Goal: Task Accomplishment & Management: Manage account settings

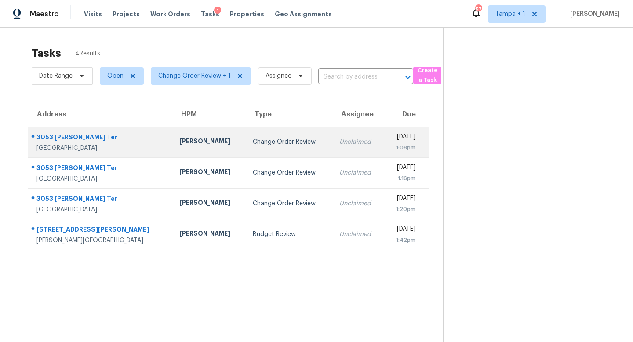
click at [270, 141] on div "Change Order Review" at bounding box center [289, 142] width 73 height 9
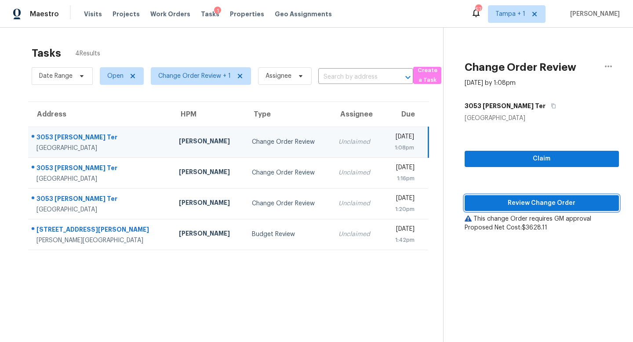
click at [525, 206] on span "Review Change Order" at bounding box center [542, 203] width 140 height 11
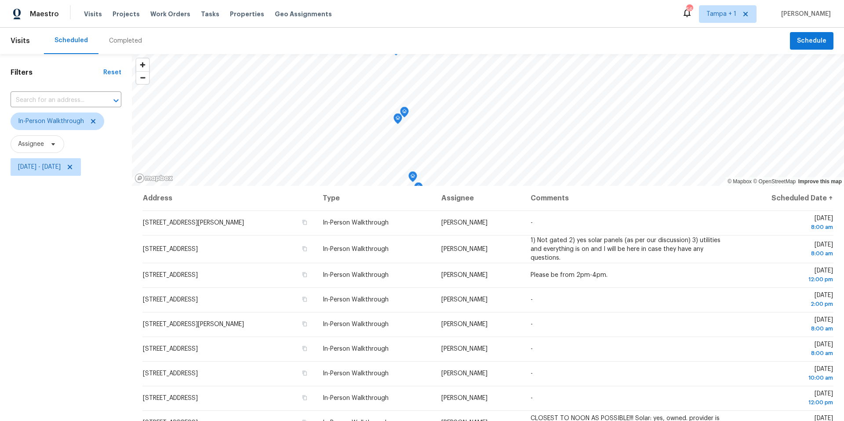
scroll to position [102, 0]
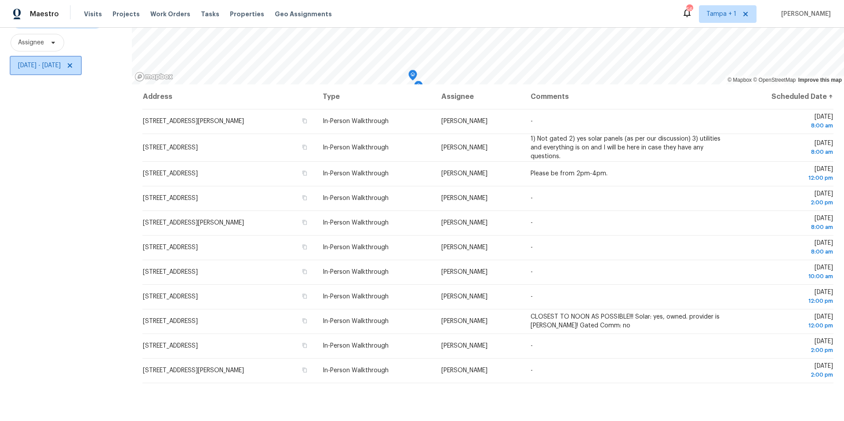
click at [61, 65] on span "Tue, Oct 07 - Wed, Oct 08" at bounding box center [39, 65] width 43 height 9
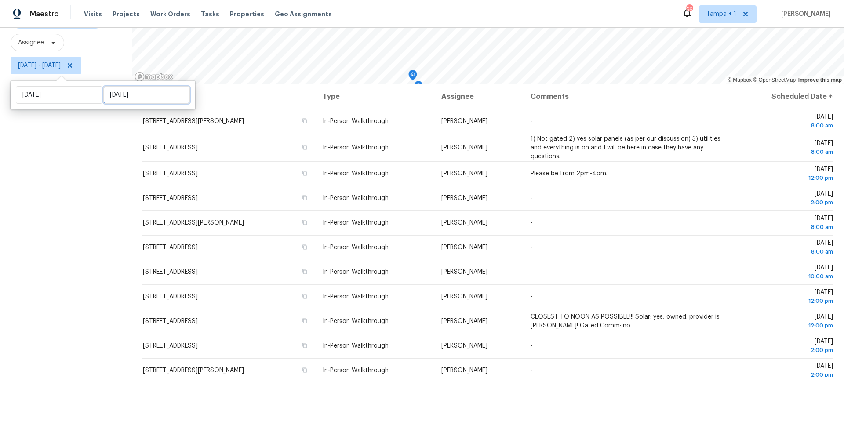
select select "9"
select select "2025"
select select "10"
select select "2025"
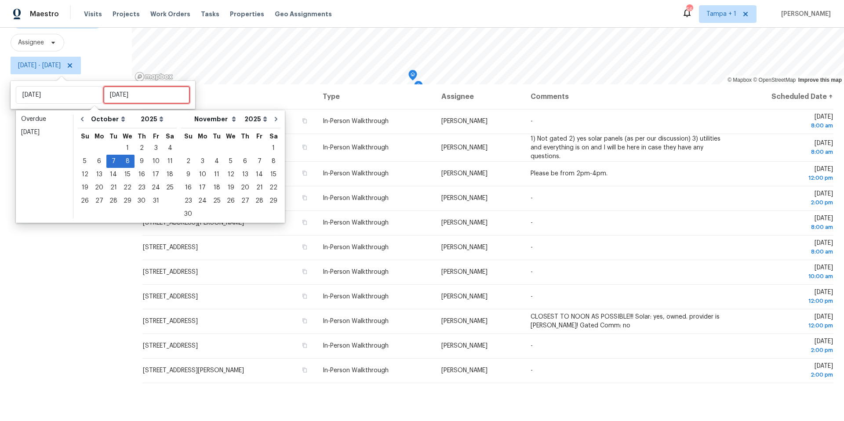
click at [119, 97] on input "Wed, Oct 08" at bounding box center [146, 95] width 87 height 18
type input "Fri, Oct 03"
type input "Tue, Oct 07"
click at [129, 172] on div "15" at bounding box center [127, 174] width 14 height 12
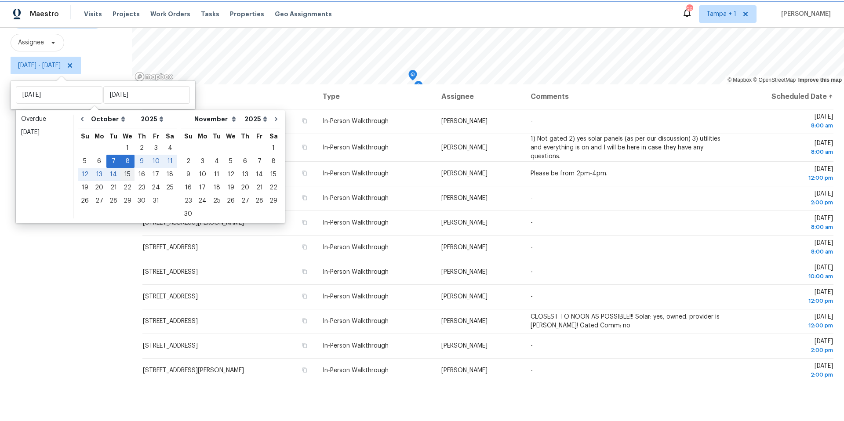
type input "Wed, Oct 15"
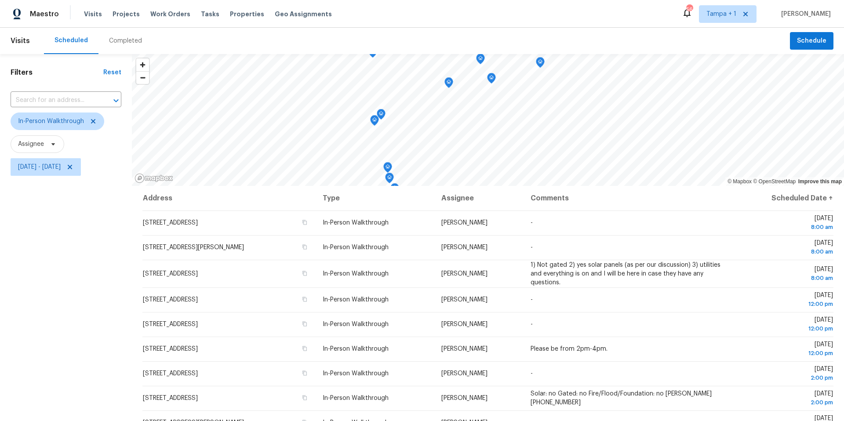
click at [109, 256] on div "Filters Reset ​ In-Person Walkthrough Assignee Tue, Oct 07 - Wed, Oct 15" at bounding box center [66, 288] width 132 height 469
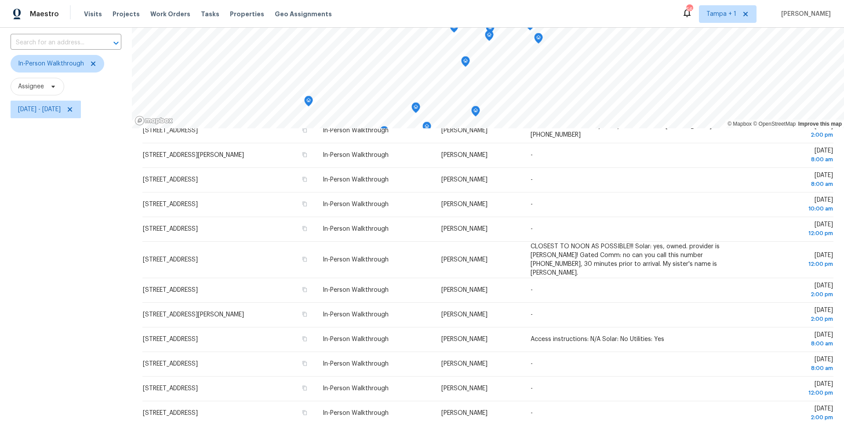
scroll to position [102, 0]
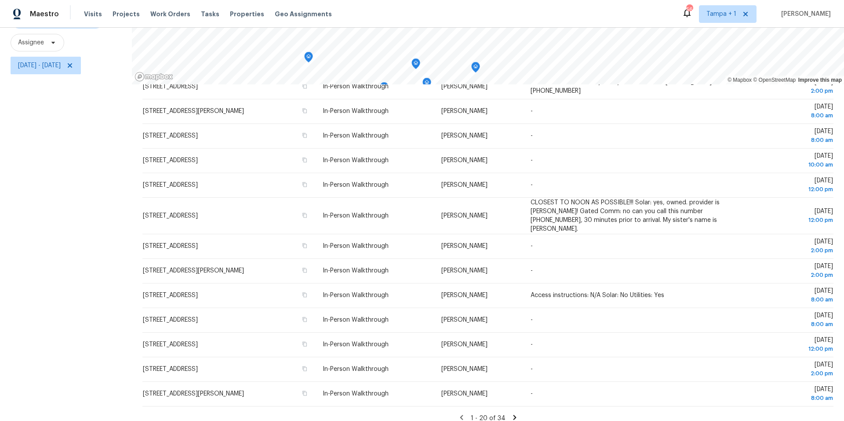
click at [513, 414] on icon at bounding box center [515, 418] width 8 height 8
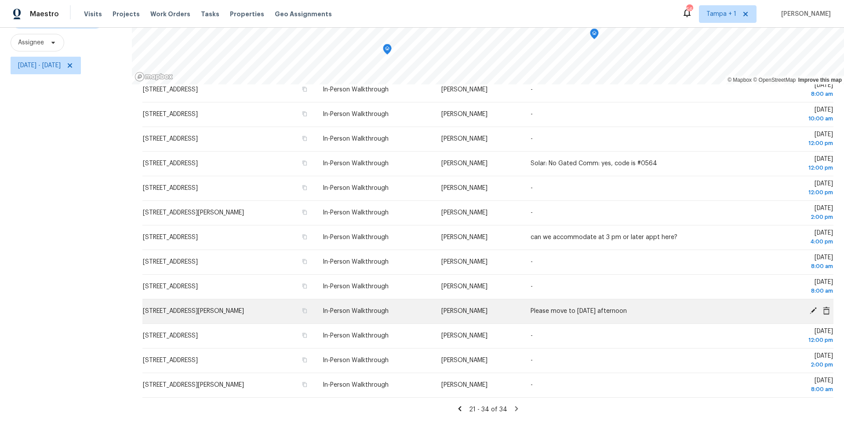
click at [812, 309] on icon at bounding box center [813, 311] width 8 height 8
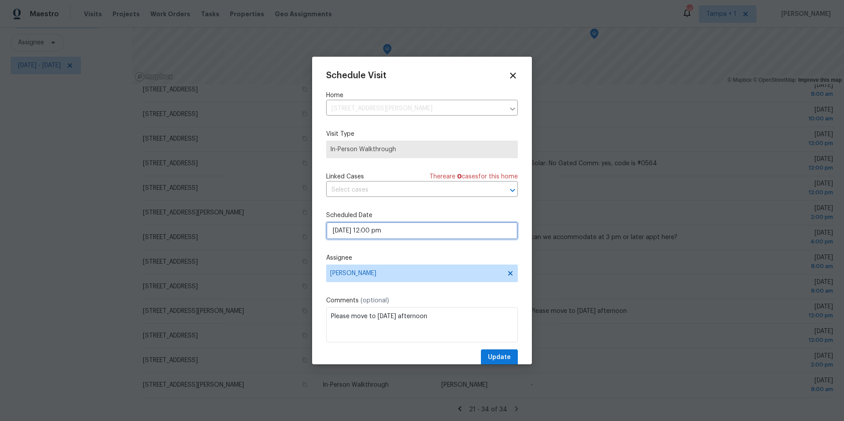
select select "pm"
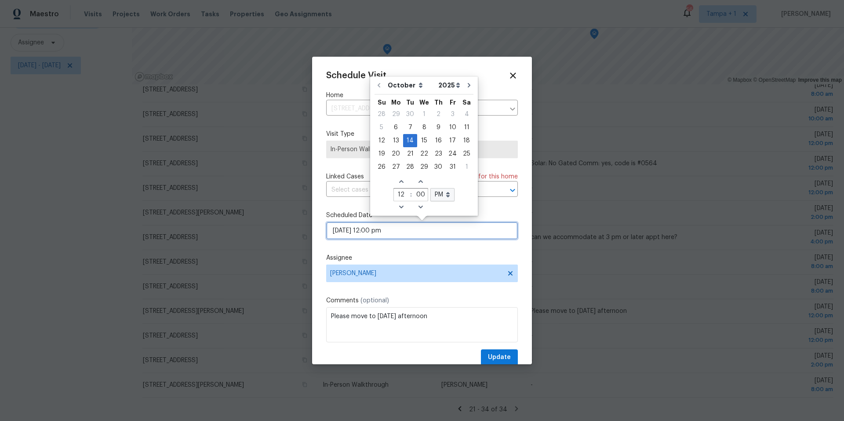
click at [389, 234] on input "10/14/2025 12:00 pm" at bounding box center [422, 231] width 192 height 18
click at [411, 128] on div "7" at bounding box center [410, 127] width 14 height 12
type input "10/07/2025 12:00 pm"
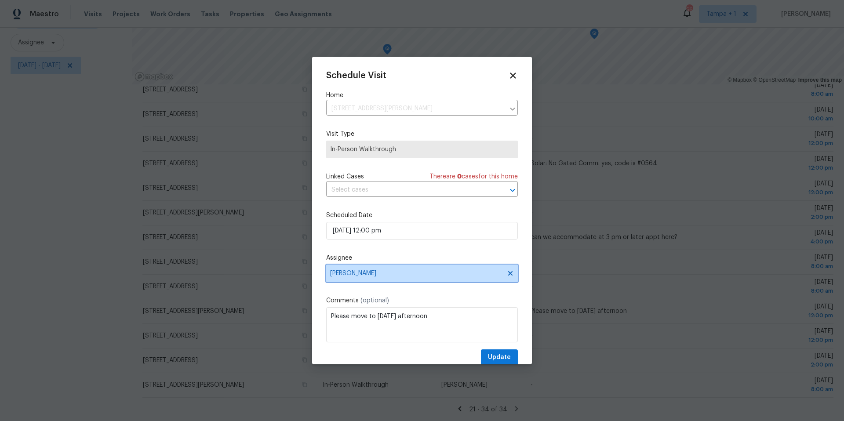
click at [415, 276] on span "Carl Biederman" at bounding box center [416, 273] width 172 height 7
type input "austin"
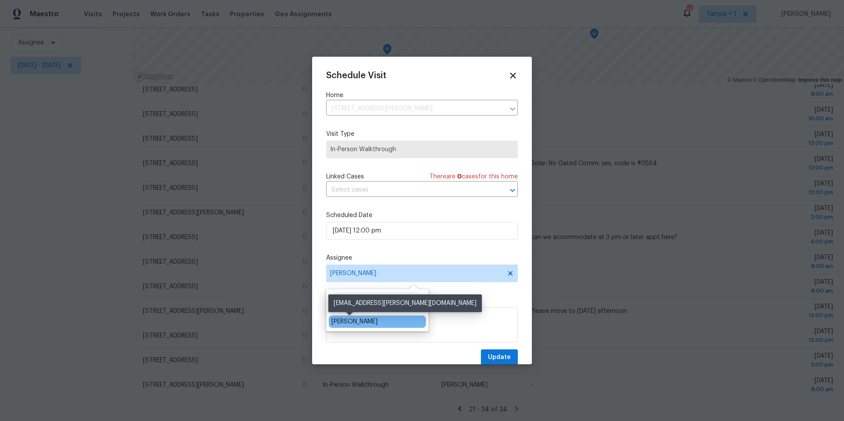
click at [364, 324] on div "Austin Jones" at bounding box center [354, 321] width 46 height 9
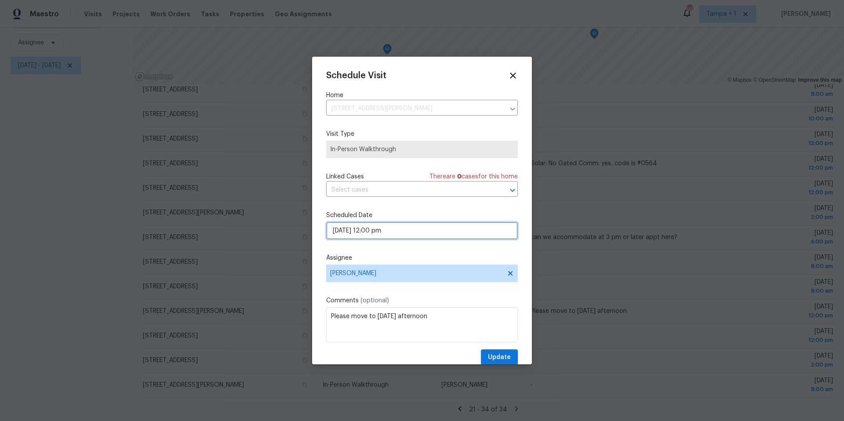
select select "pm"
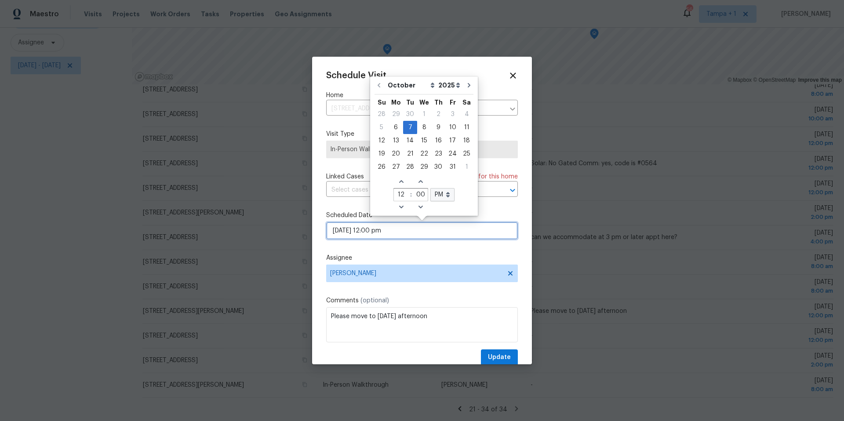
click at [402, 233] on input "10/07/2025 12:00 pm" at bounding box center [422, 231] width 192 height 18
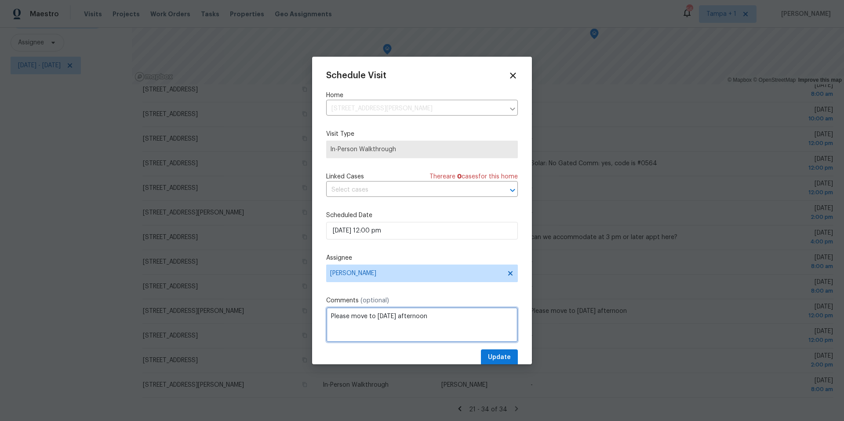
drag, startPoint x: 448, startPoint y: 317, endPoint x: 328, endPoint y: 317, distance: 120.0
click at [328, 317] on textarea "Please move to Tuesday 10/7 afternoon" at bounding box center [422, 324] width 192 height 35
type textarea "12-4 - PART OF ASSESSMENT PUSH"
click at [500, 357] on span "Update" at bounding box center [499, 357] width 23 height 11
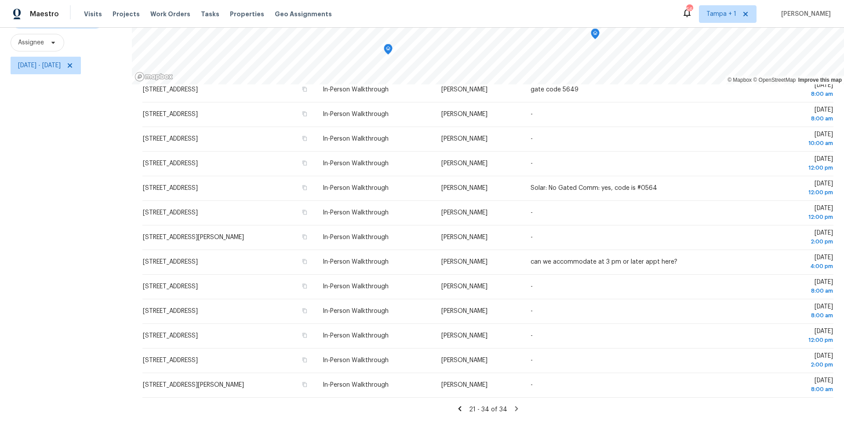
click at [460, 408] on icon at bounding box center [459, 408] width 3 height 5
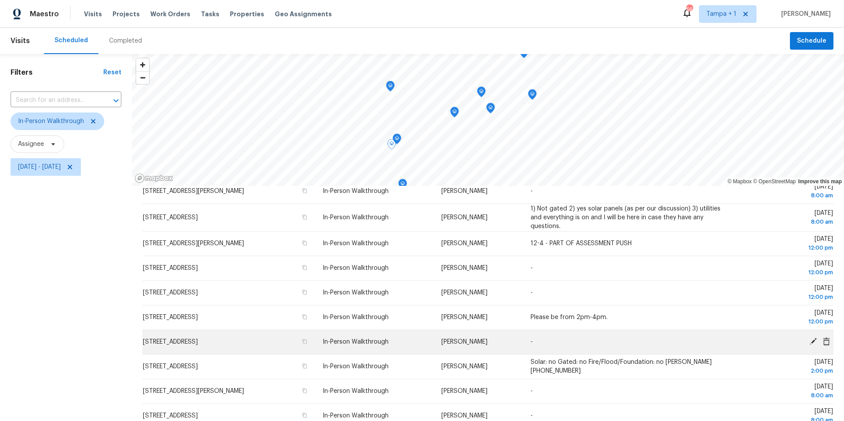
scroll to position [0, 0]
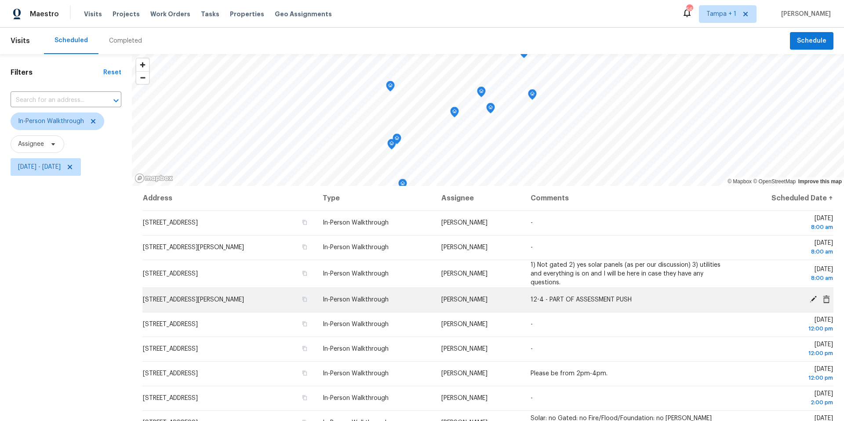
click at [568, 304] on td "12-4 - PART OF ASSESSMENT PUSH" at bounding box center [627, 300] width 207 height 25
click at [816, 302] on icon at bounding box center [813, 299] width 8 height 8
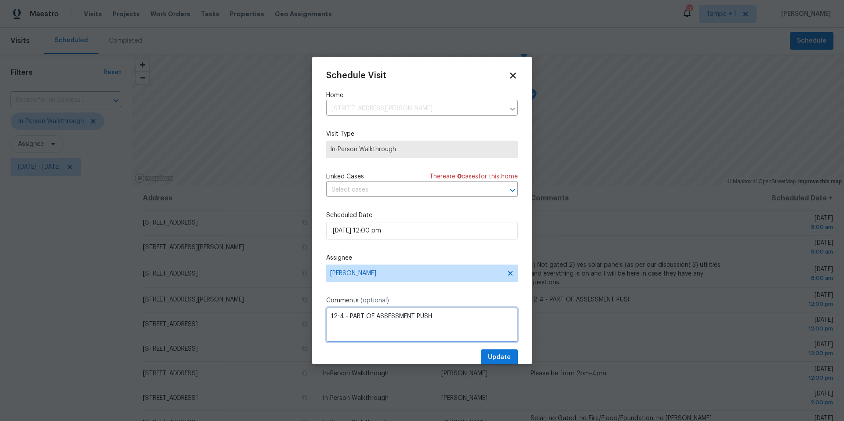
click at [459, 316] on textarea "12-4 - PART OF ASSESSMENT PUSH" at bounding box center [422, 324] width 192 height 35
type textarea "12-4 - PART OF ASSESSMENT PUSH (JD)"
click at [502, 357] on span "Update" at bounding box center [499, 357] width 23 height 11
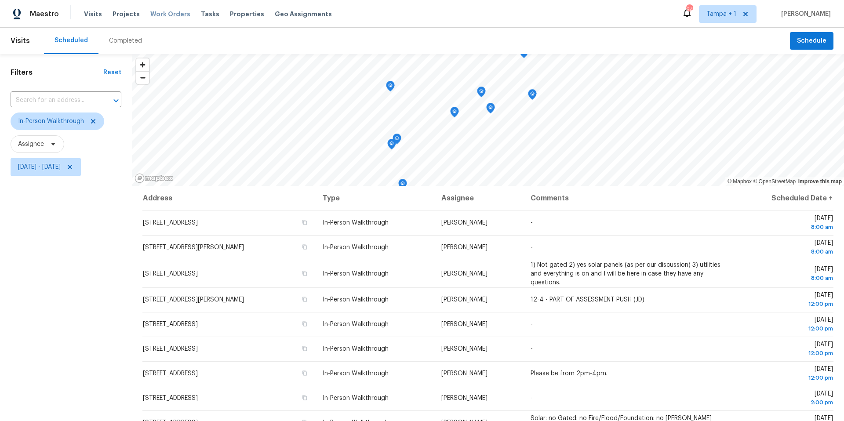
click at [165, 13] on span "Work Orders" at bounding box center [170, 14] width 40 height 9
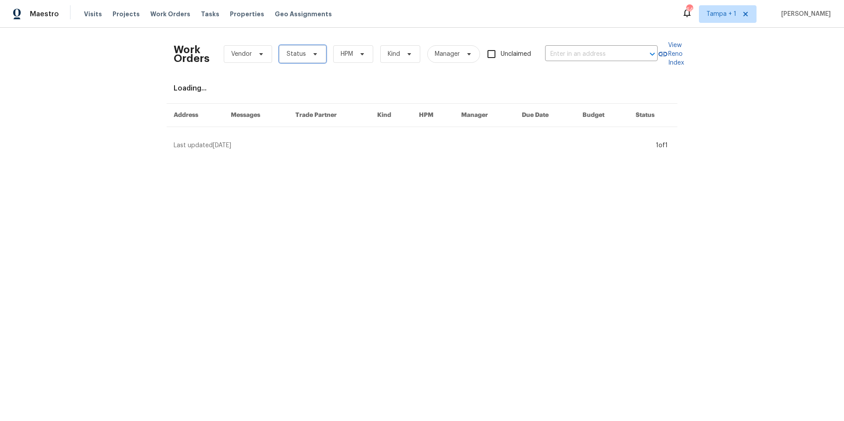
click at [312, 55] on icon at bounding box center [315, 54] width 7 height 7
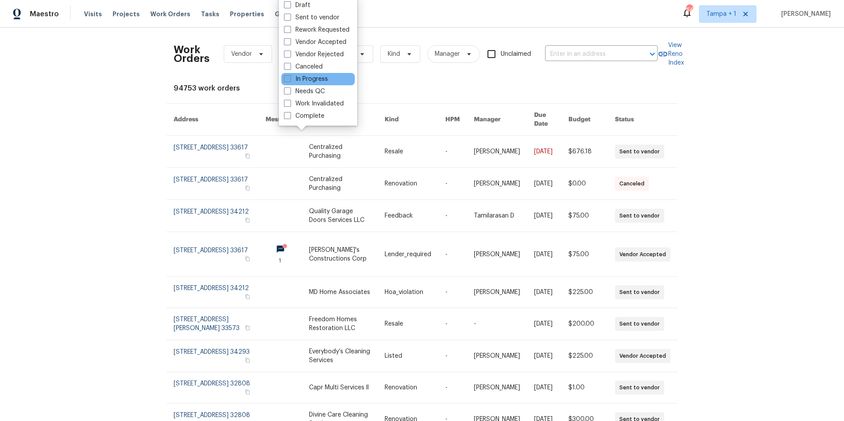
click at [291, 79] on label "In Progress" at bounding box center [306, 79] width 44 height 9
click at [290, 79] on input "In Progress" at bounding box center [287, 78] width 6 height 6
checkbox input "true"
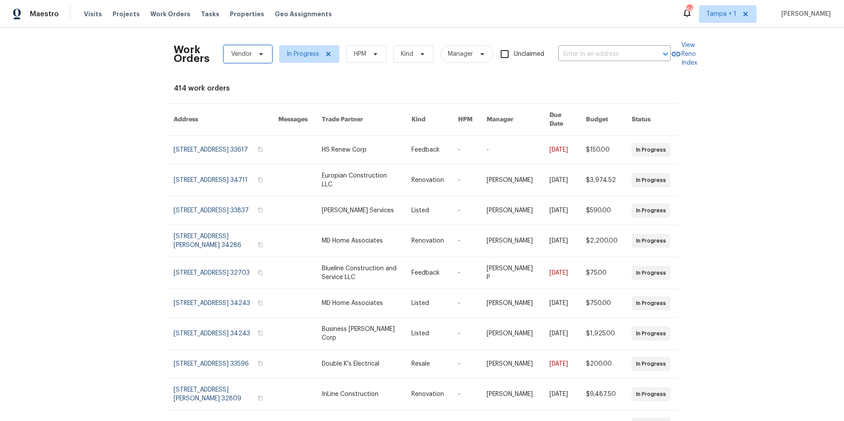
click at [258, 56] on icon at bounding box center [261, 54] width 7 height 7
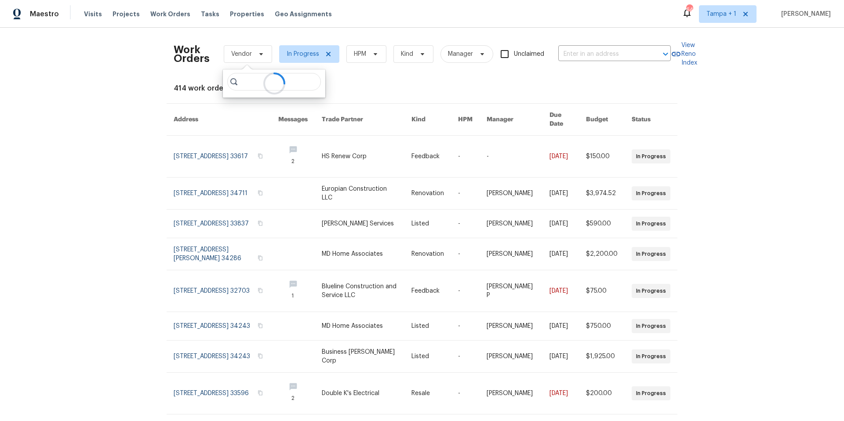
click at [256, 80] on div at bounding box center [274, 83] width 102 height 28
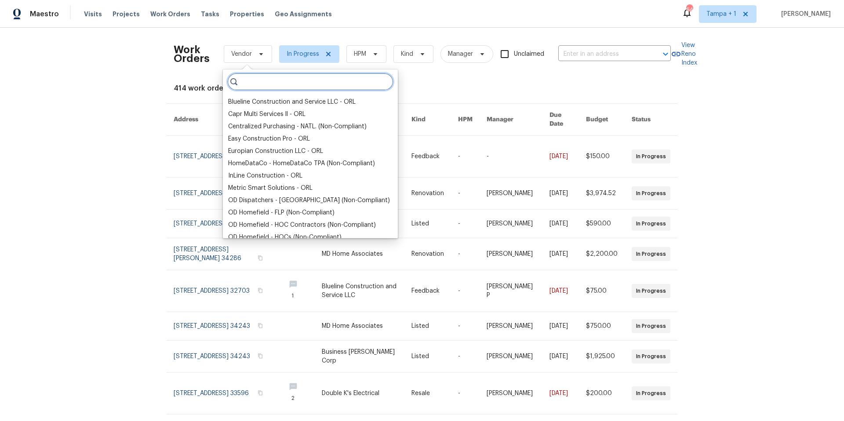
click at [258, 83] on input "search" at bounding box center [310, 82] width 166 height 18
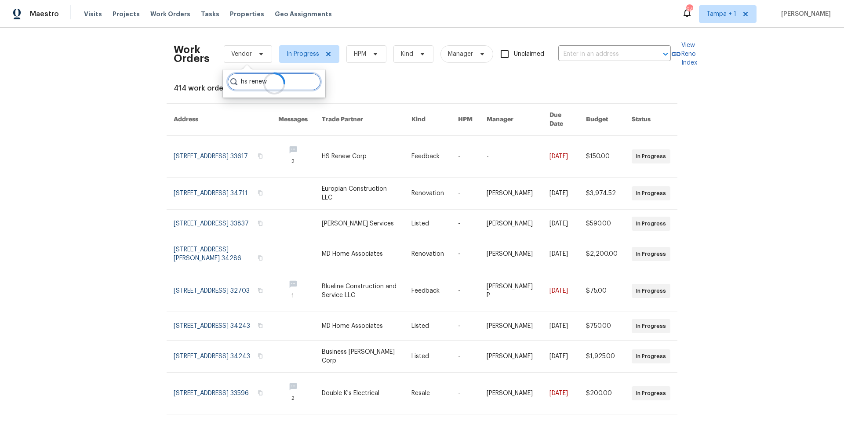
type input "hs renew"
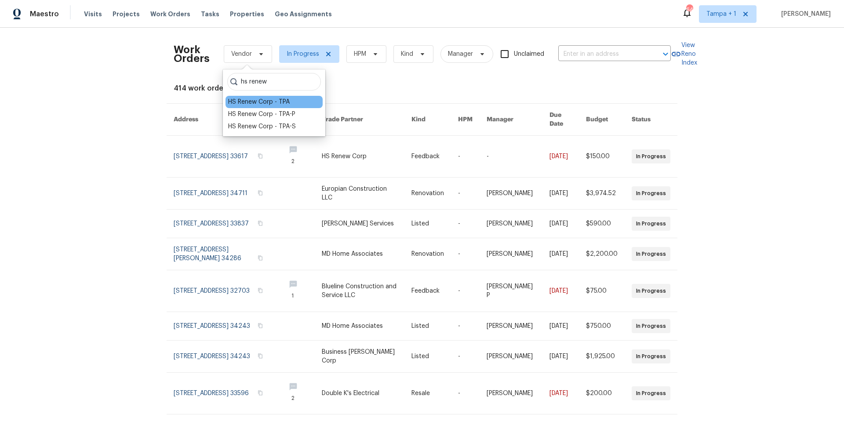
click at [285, 101] on div "HS Renew Corp - TPA" at bounding box center [259, 102] width 62 height 9
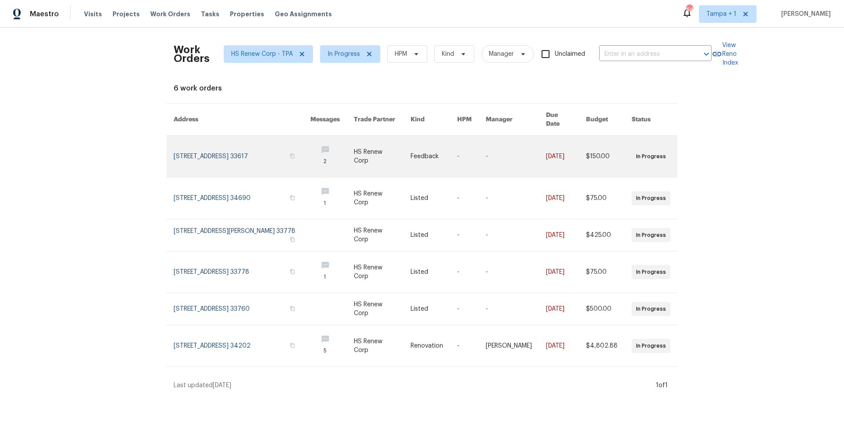
click at [329, 142] on link at bounding box center [332, 156] width 44 height 41
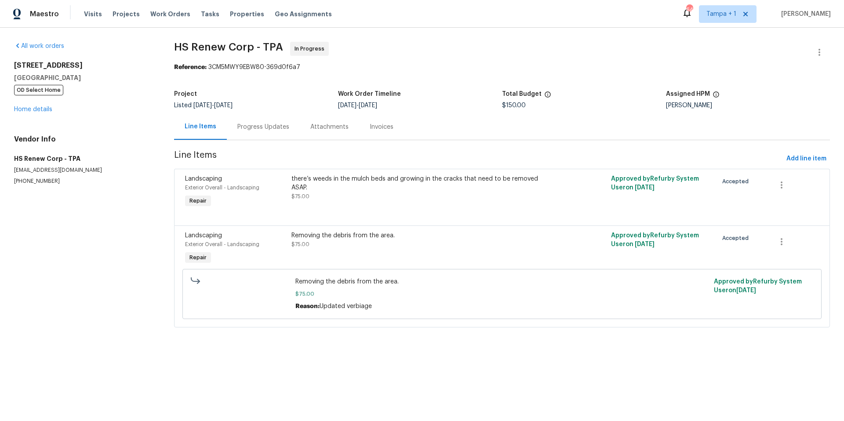
click at [267, 130] on div "Progress Updates" at bounding box center [263, 127] width 52 height 9
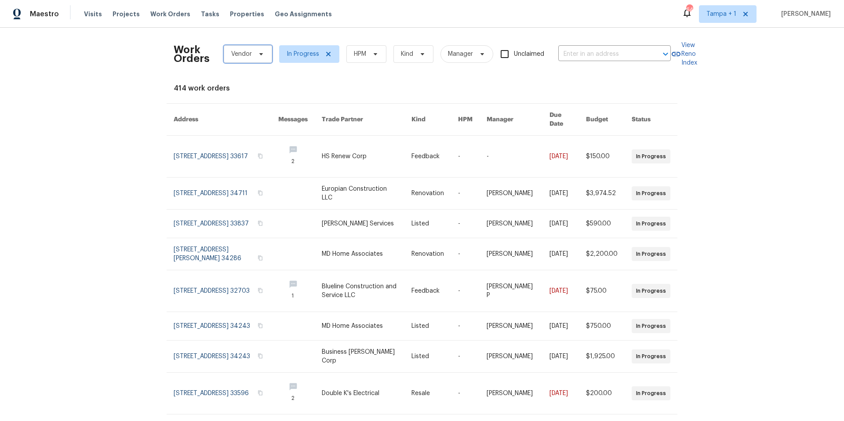
click at [248, 59] on span "Vendor" at bounding box center [248, 54] width 48 height 18
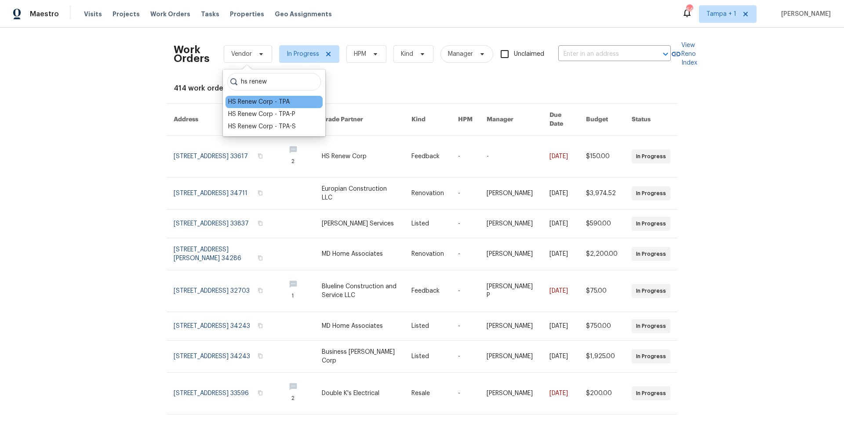
type input "hs renew"
click at [252, 96] on div "HS Renew Corp - TPA" at bounding box center [274, 102] width 97 height 12
click at [253, 99] on div "HS Renew Corp - TPA" at bounding box center [259, 102] width 62 height 9
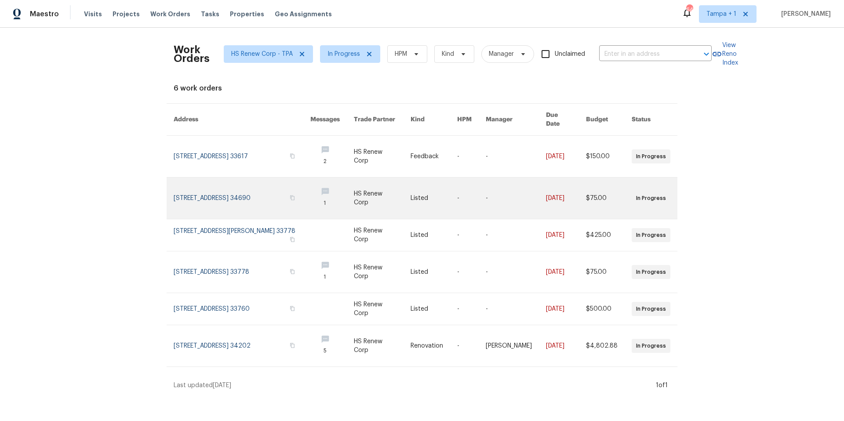
click at [330, 181] on link at bounding box center [332, 198] width 44 height 41
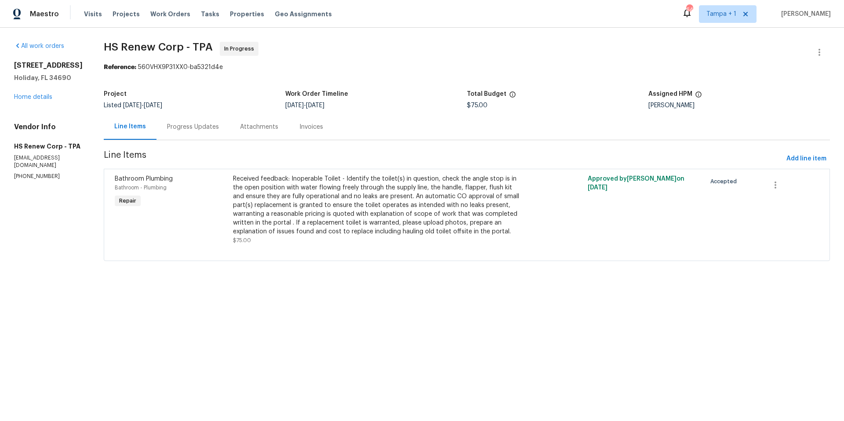
click at [204, 128] on div "Progress Updates" at bounding box center [193, 127] width 52 height 9
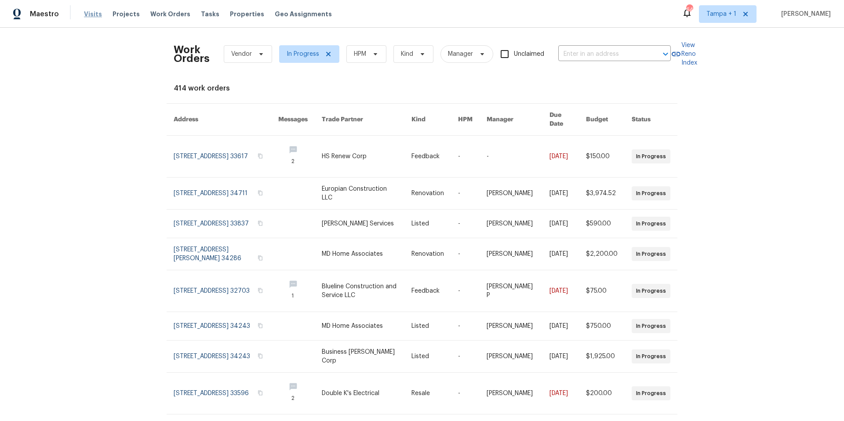
click at [93, 11] on span "Visits" at bounding box center [93, 14] width 18 height 9
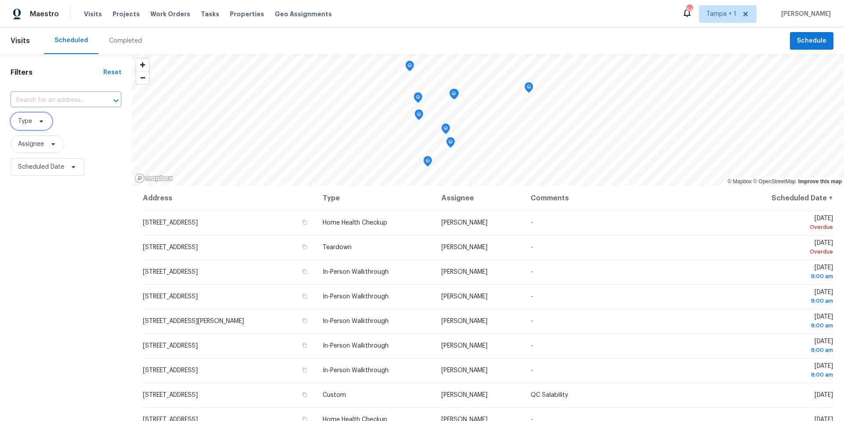
click at [40, 121] on icon at bounding box center [42, 121] width 4 height 2
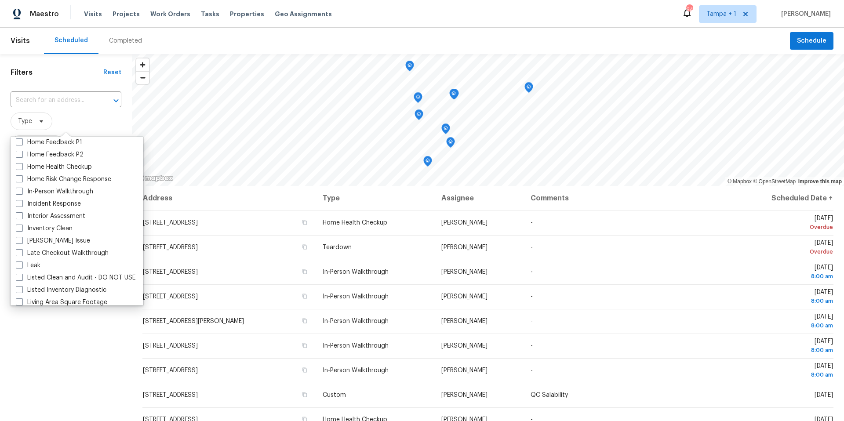
scroll to position [269, 0]
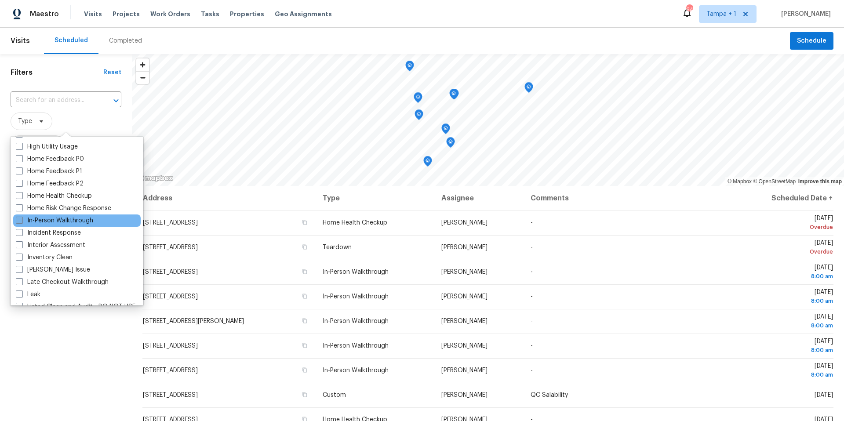
click at [24, 218] on label "In-Person Walkthrough" at bounding box center [54, 220] width 77 height 9
click at [22, 218] on input "In-Person Walkthrough" at bounding box center [19, 219] width 6 height 6
checkbox input "true"
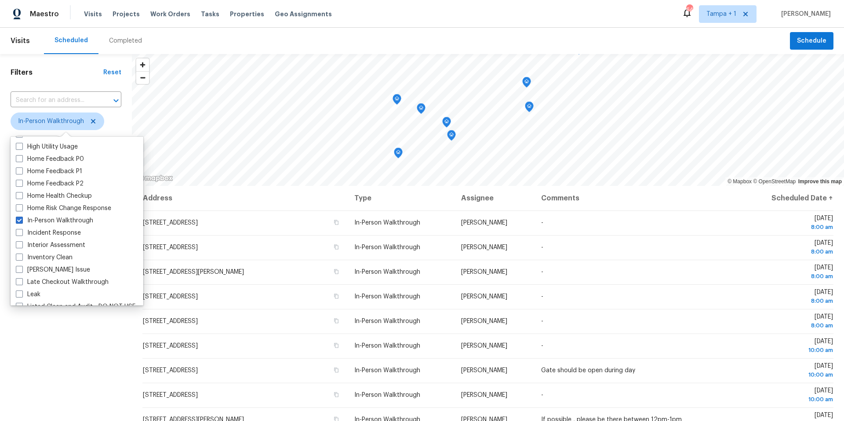
click at [51, 342] on div "Filters Reset ​ In-Person Walkthrough Assignee Scheduled Date" at bounding box center [66, 288] width 132 height 469
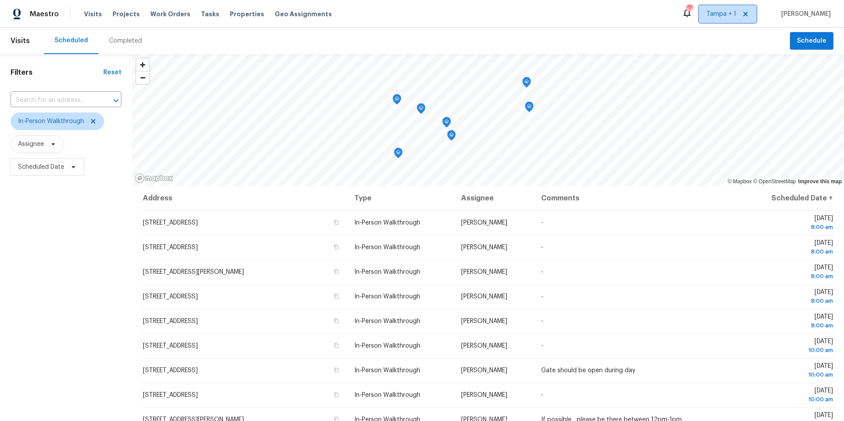
click at [736, 13] on span "Tampa + 1" at bounding box center [721, 14] width 30 height 9
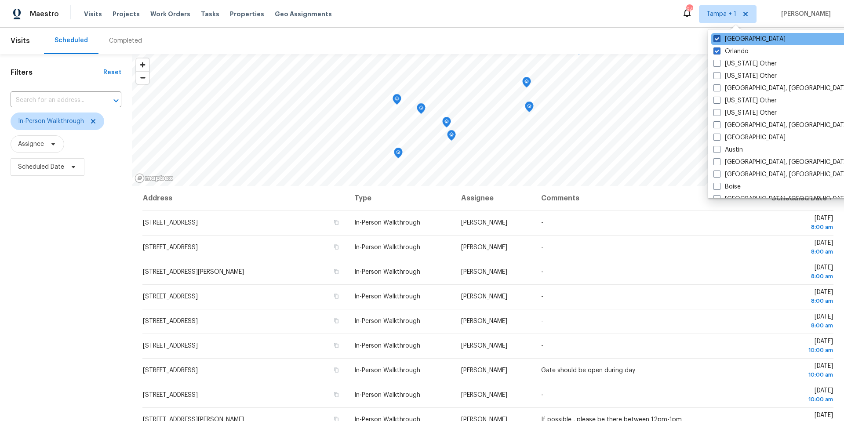
click at [715, 40] on span at bounding box center [716, 38] width 7 height 7
click at [715, 40] on input "Tampa" at bounding box center [716, 38] width 6 height 6
checkbox input "false"
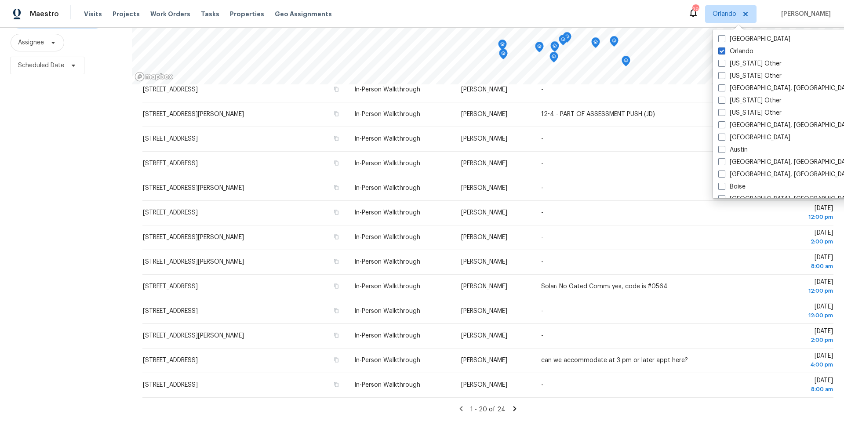
scroll to position [204, 0]
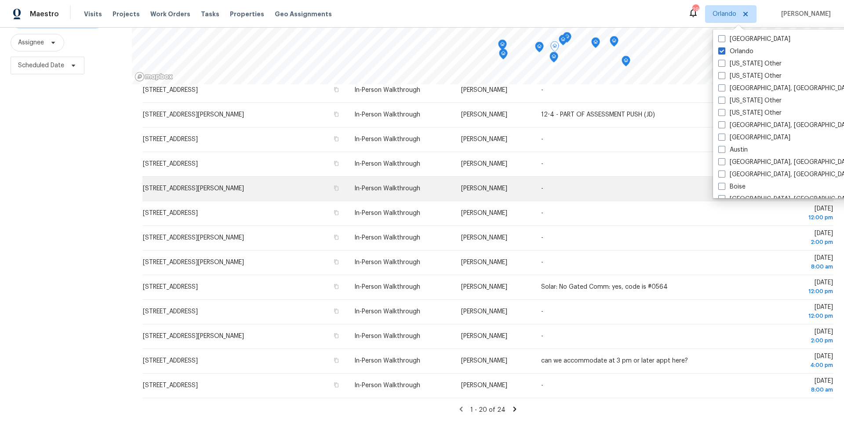
click at [583, 183] on td "-" at bounding box center [637, 188] width 207 height 25
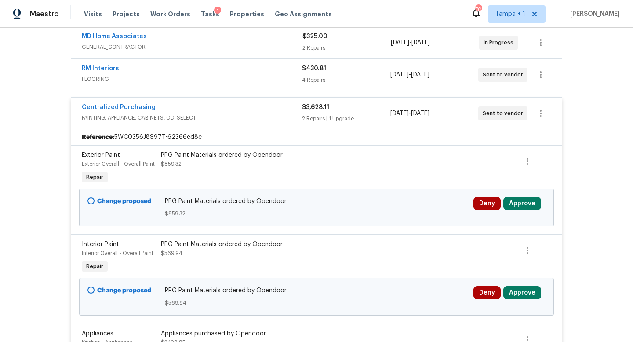
scroll to position [280, 0]
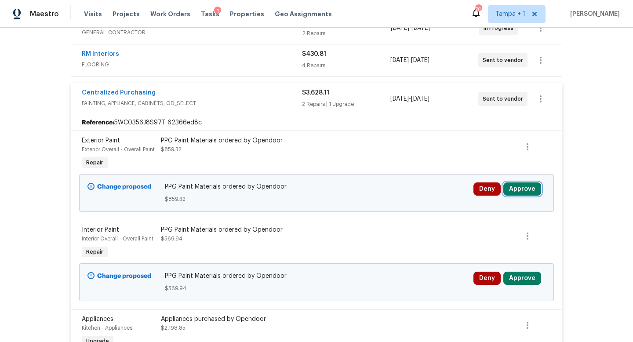
click at [519, 188] on button "Approve" at bounding box center [522, 188] width 38 height 13
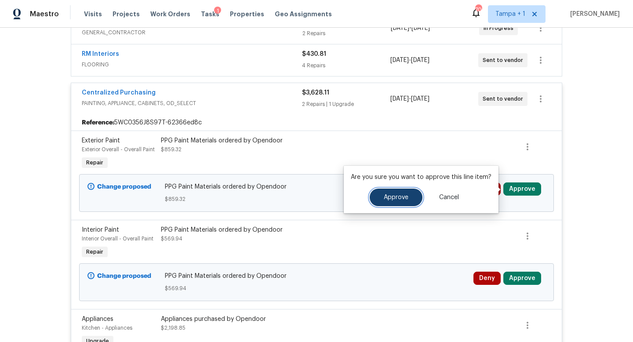
click at [402, 196] on span "Approve" at bounding box center [396, 197] width 25 height 7
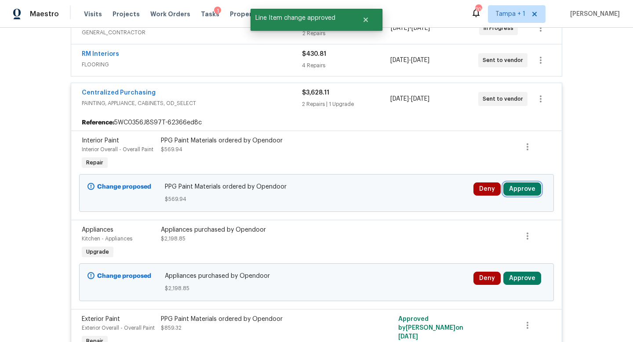
click at [527, 188] on button "Approve" at bounding box center [522, 188] width 38 height 13
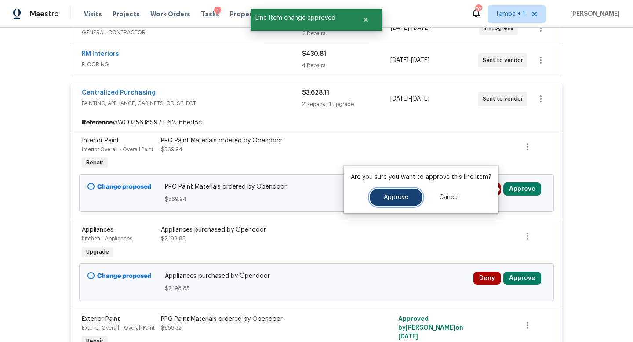
click at [402, 193] on button "Approve" at bounding box center [396, 198] width 53 height 18
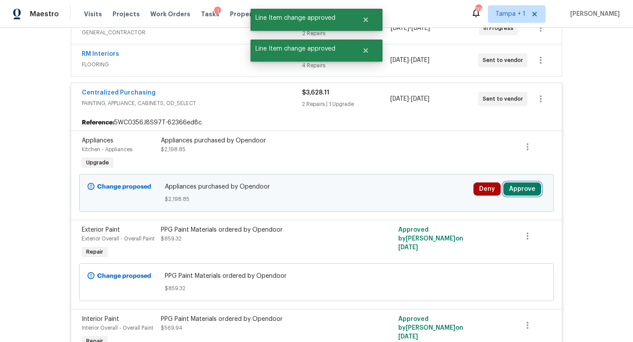
click at [524, 187] on button "Approve" at bounding box center [522, 188] width 38 height 13
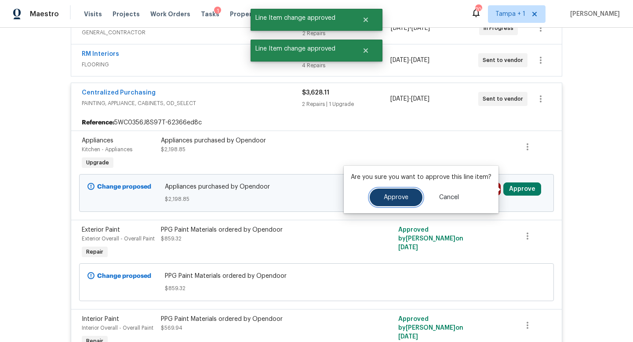
click at [384, 195] on span "Approve" at bounding box center [396, 197] width 25 height 7
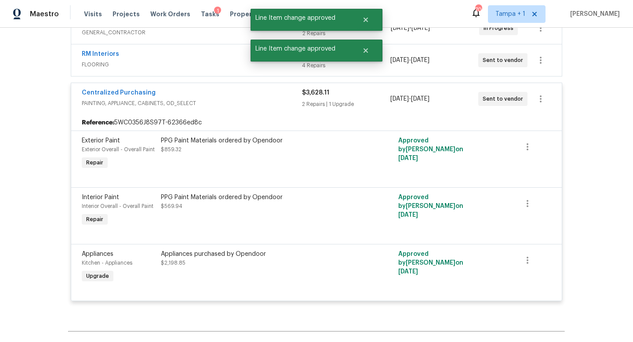
click at [271, 104] on span "PAINTING, APPLIANCE, CABINETS, OD_SELECT" at bounding box center [192, 103] width 220 height 9
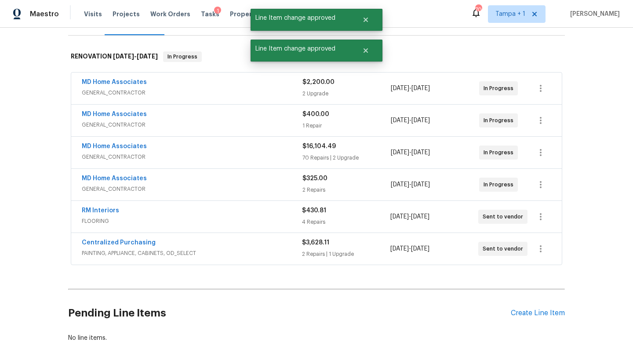
scroll to position [0, 0]
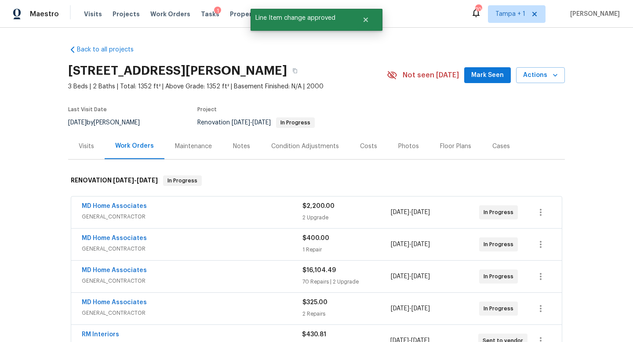
click at [270, 211] on div "MD Home Associates" at bounding box center [192, 207] width 221 height 11
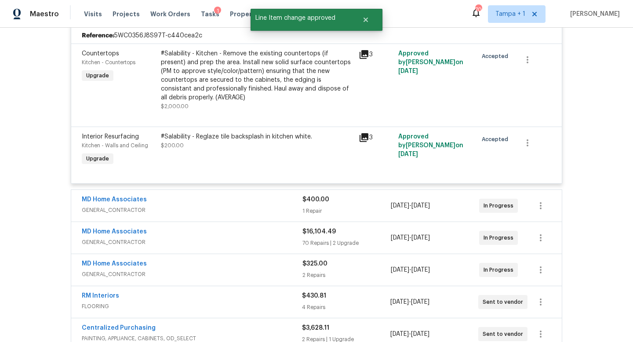
scroll to position [218, 0]
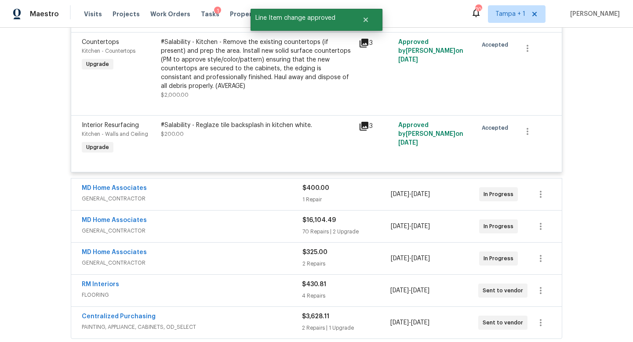
click at [275, 196] on span "GENERAL_CONTRACTOR" at bounding box center [192, 198] width 221 height 9
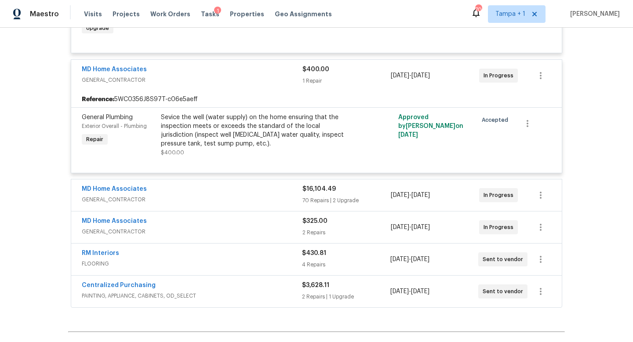
click at [274, 197] on span "GENERAL_CONTRACTOR" at bounding box center [192, 199] width 221 height 9
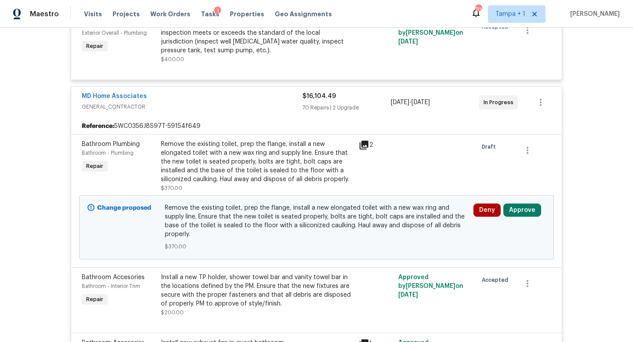
scroll to position [469, 0]
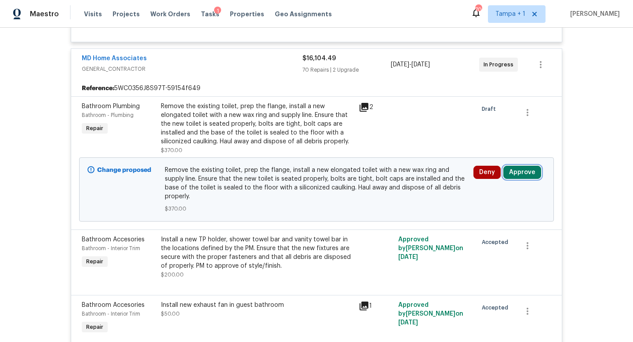
click at [522, 171] on button "Approve" at bounding box center [522, 172] width 38 height 13
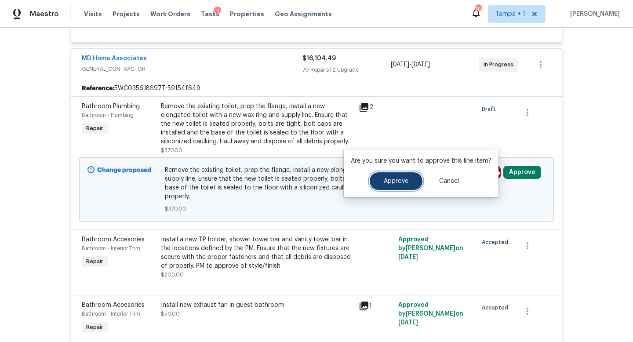
click at [388, 178] on span "Approve" at bounding box center [396, 181] width 25 height 7
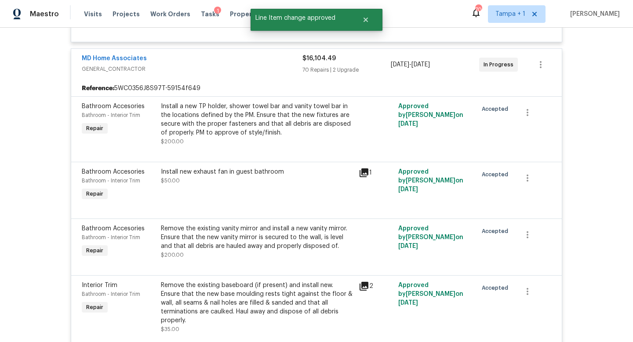
click at [264, 66] on span "GENERAL_CONTRACTOR" at bounding box center [192, 69] width 221 height 9
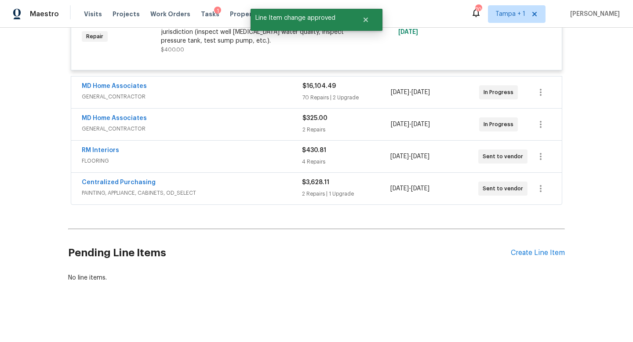
click at [255, 122] on div "MD Home Associates" at bounding box center [192, 119] width 221 height 11
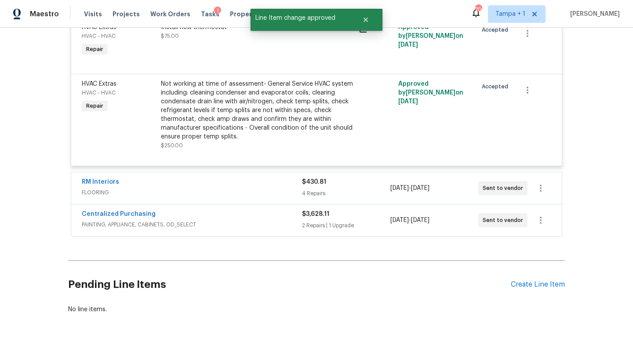
scroll to position [595, 0]
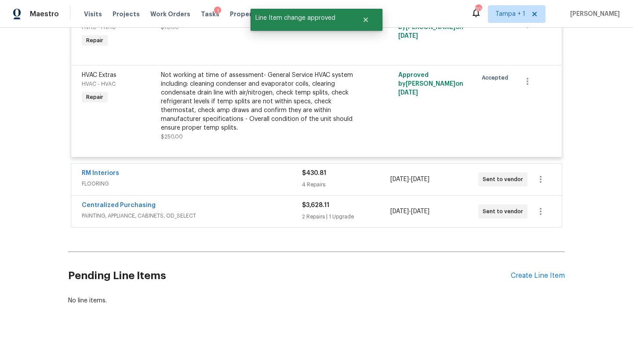
click at [256, 179] on div "RM Interiors" at bounding box center [192, 174] width 220 height 11
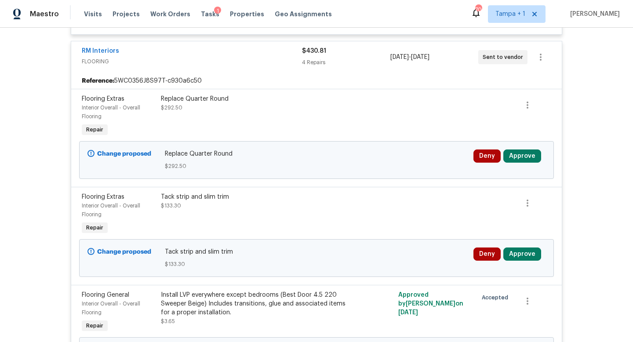
scroll to position [725, 0]
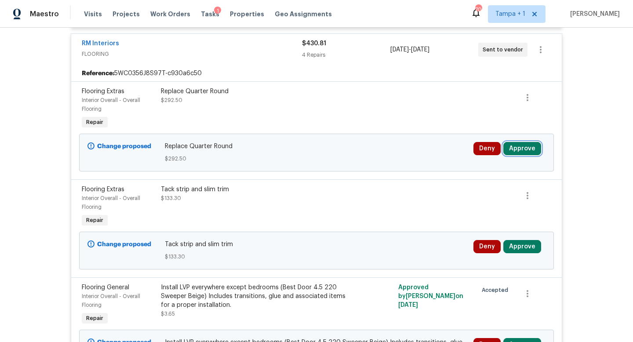
click at [523, 148] on button "Approve" at bounding box center [522, 148] width 38 height 13
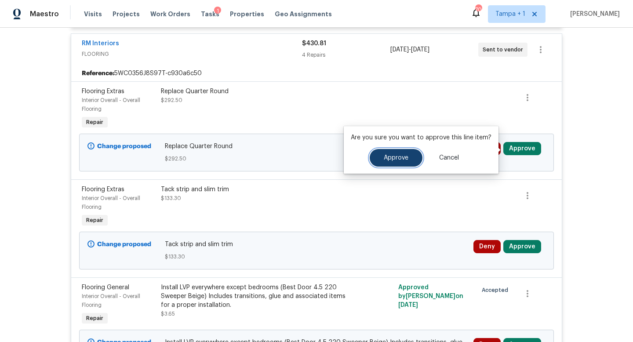
click at [395, 157] on span "Approve" at bounding box center [396, 158] width 25 height 7
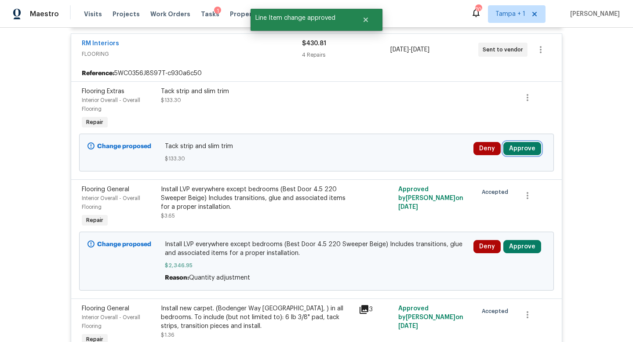
click at [526, 150] on button "Approve" at bounding box center [522, 148] width 38 height 13
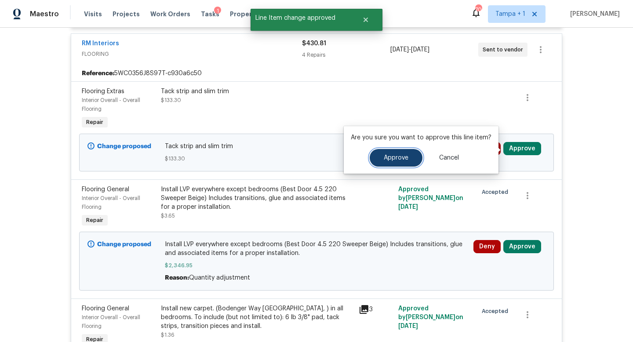
click at [384, 160] on span "Approve" at bounding box center [396, 158] width 25 height 7
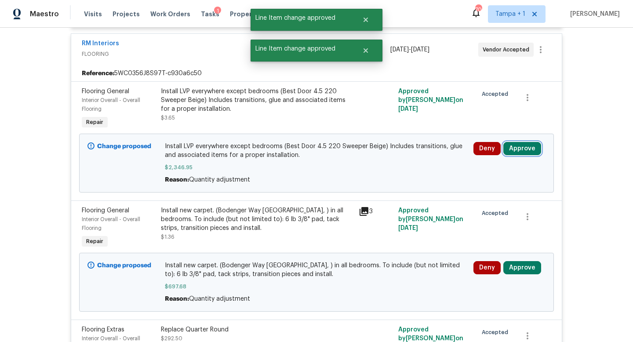
click at [520, 151] on button "Approve" at bounding box center [522, 148] width 38 height 13
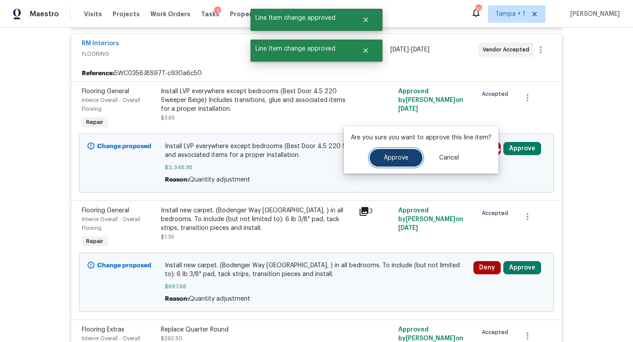
click at [391, 157] on span "Approve" at bounding box center [396, 158] width 25 height 7
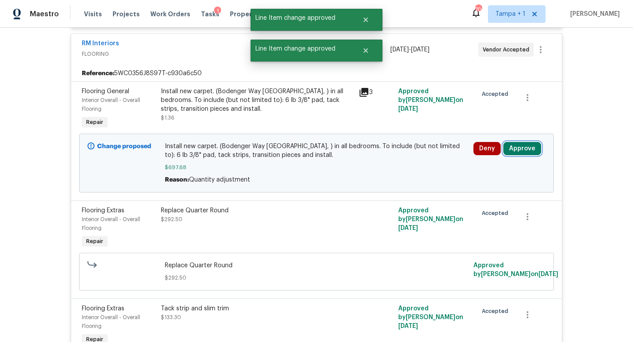
click at [522, 149] on button "Approve" at bounding box center [522, 148] width 38 height 13
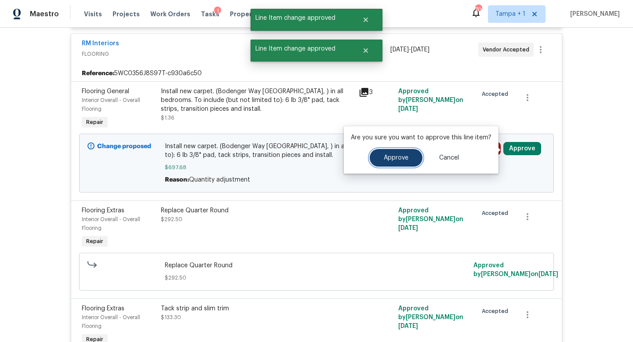
click at [389, 160] on span "Approve" at bounding box center [396, 158] width 25 height 7
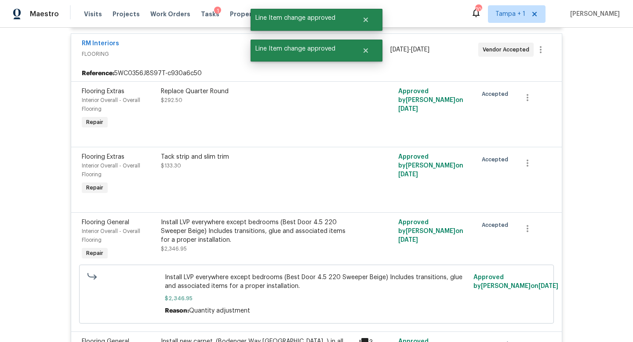
click at [214, 54] on span "FLOORING" at bounding box center [192, 54] width 220 height 9
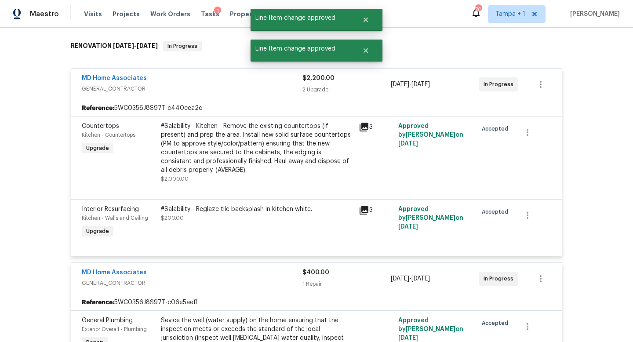
scroll to position [0, 0]
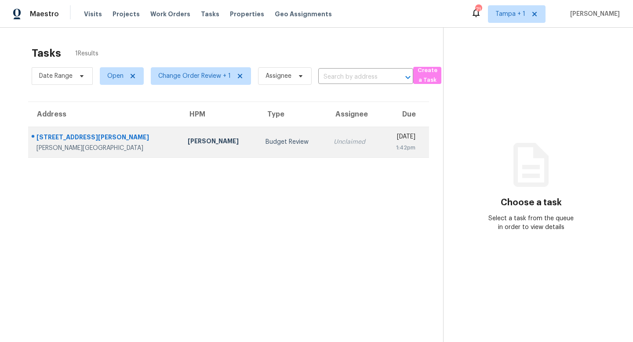
click at [266, 142] on div "Budget Review" at bounding box center [293, 142] width 54 height 9
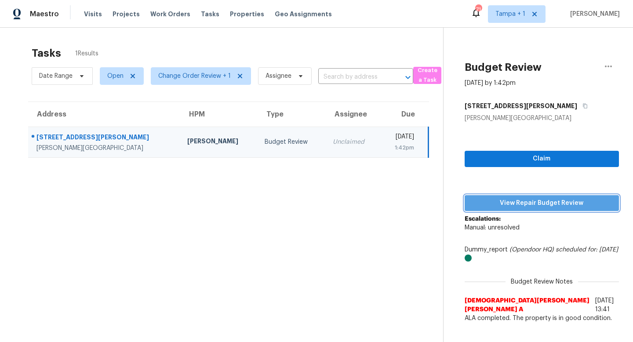
click at [542, 203] on span "View Repair Budget Review" at bounding box center [542, 203] width 140 height 11
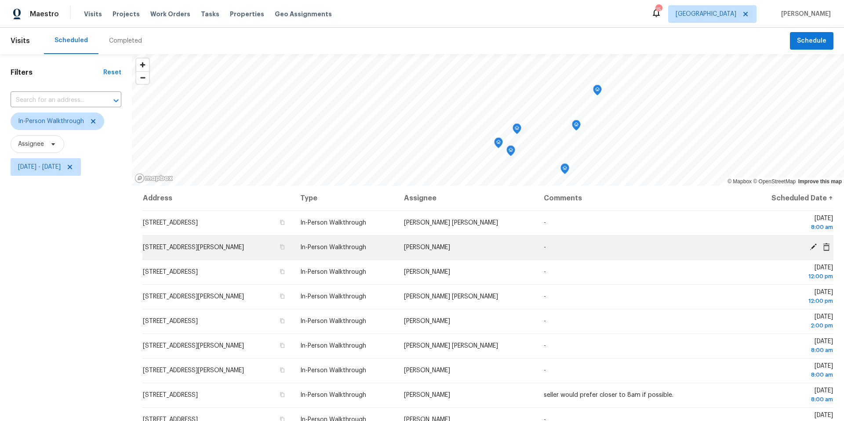
scroll to position [102, 0]
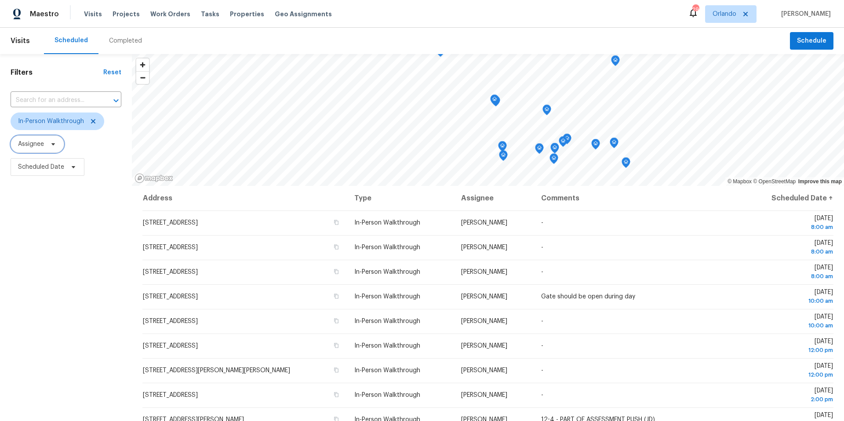
click at [49, 148] on span "Assignee" at bounding box center [38, 144] width 54 height 18
type input "[PERSON_NAME]"
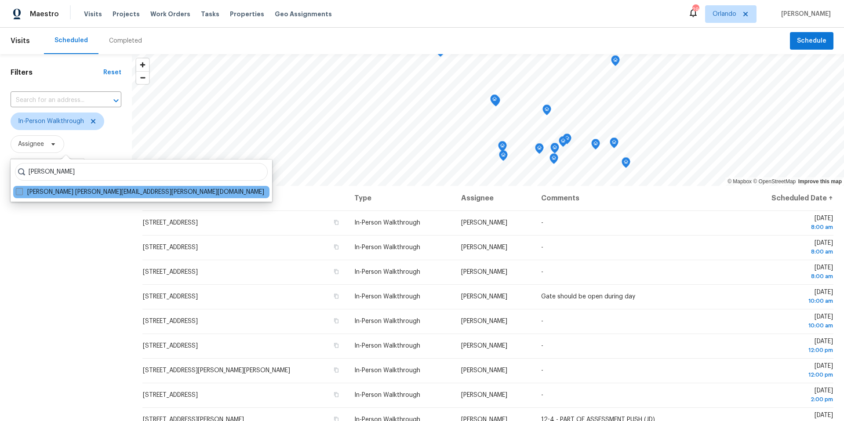
click at [21, 193] on span at bounding box center [19, 191] width 7 height 7
click at [21, 193] on input "[PERSON_NAME] [PERSON_NAME][EMAIL_ADDRESS][PERSON_NAME][DOMAIN_NAME]" at bounding box center [19, 191] width 6 height 6
checkbox input "true"
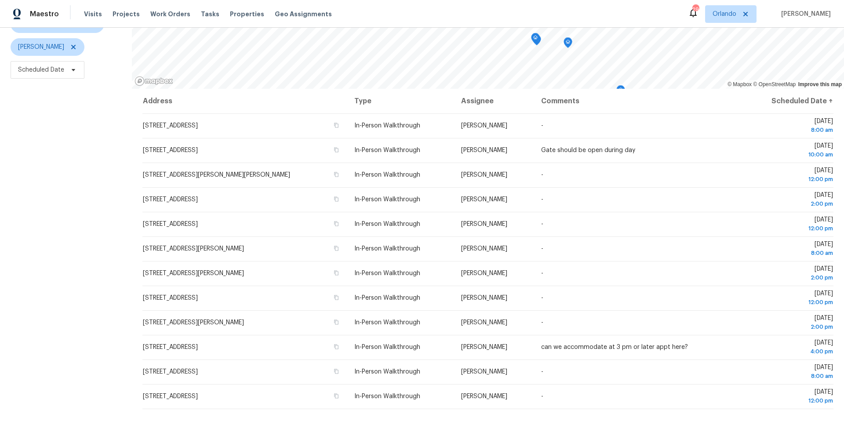
scroll to position [102, 0]
